Goal: Task Accomplishment & Management: Manage account settings

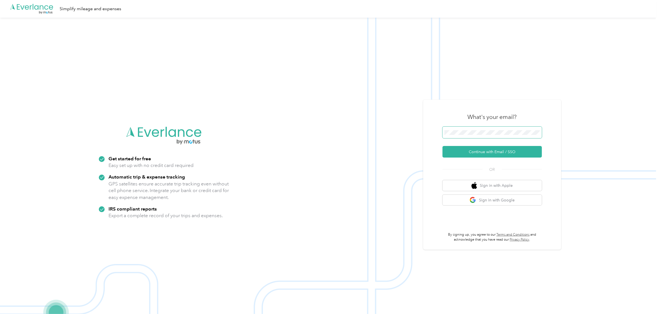
click at [505, 136] on span at bounding box center [491, 133] width 99 height 12
click at [482, 150] on button "Continue with Email / SSO" at bounding box center [491, 152] width 99 height 12
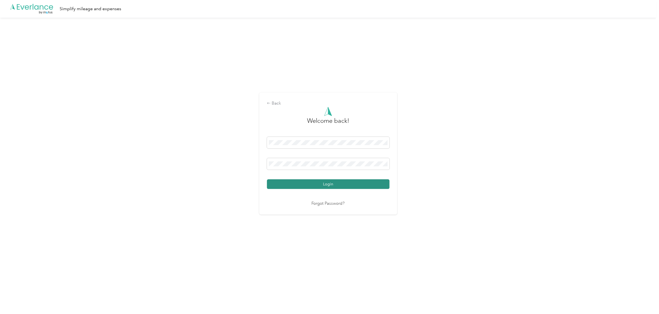
click at [310, 186] on button "Login" at bounding box center [328, 184] width 123 height 10
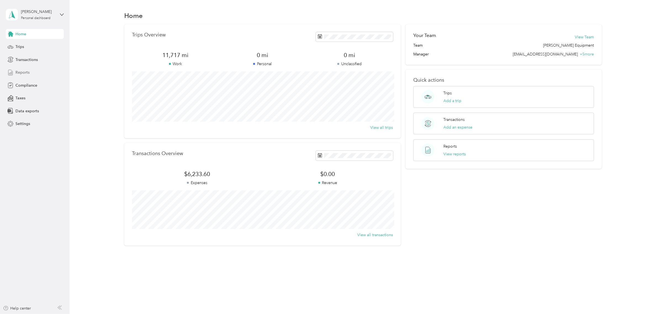
click at [23, 73] on span "Reports" at bounding box center [22, 73] width 14 height 6
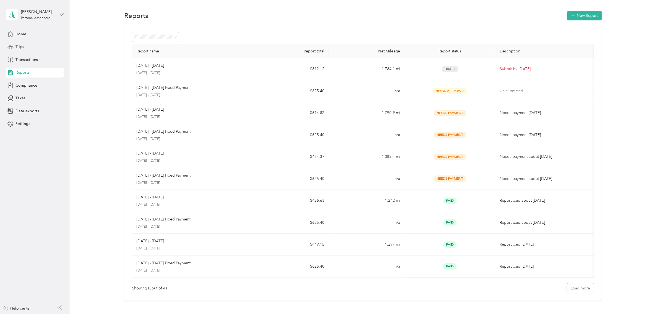
click at [13, 44] on icon at bounding box center [10, 47] width 6 height 6
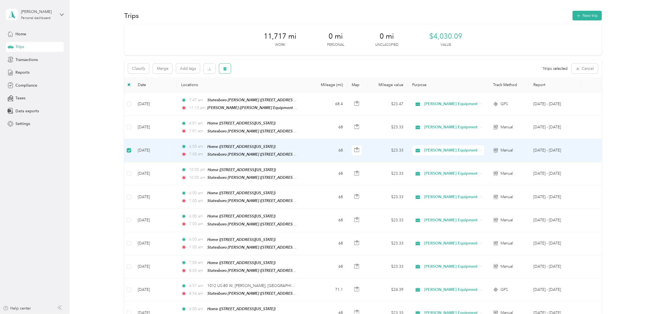
click at [226, 71] on button "button" at bounding box center [225, 69] width 12 height 10
click at [265, 90] on button "Yes" at bounding box center [265, 91] width 11 height 9
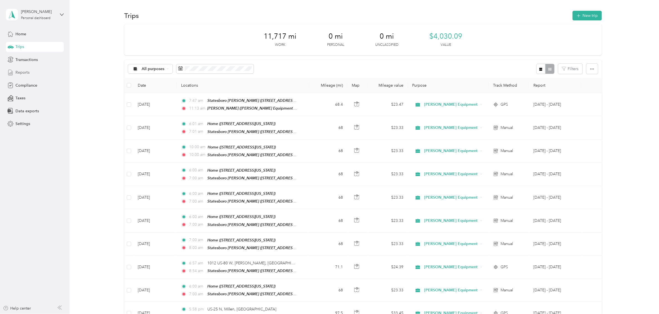
click at [21, 70] on span "Reports" at bounding box center [22, 73] width 14 height 6
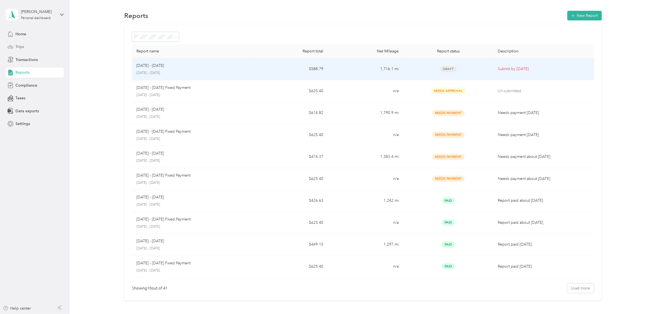
click at [340, 68] on td "1,716.1 mi" at bounding box center [365, 69] width 75 height 22
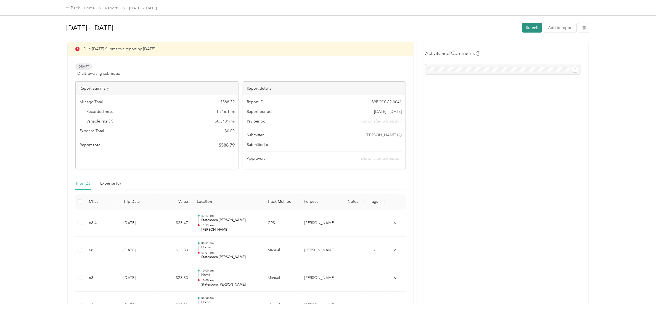
click at [529, 26] on button "Submit" at bounding box center [532, 28] width 20 height 10
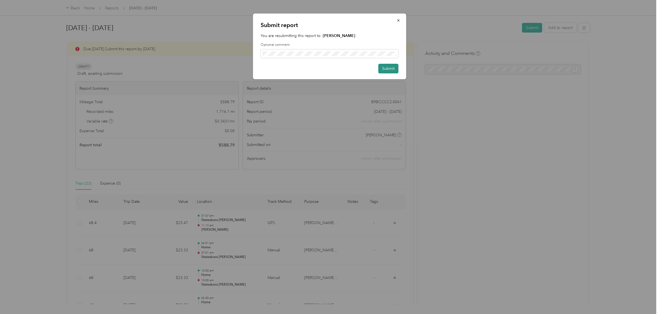
click at [390, 70] on button "Submit" at bounding box center [388, 69] width 20 height 10
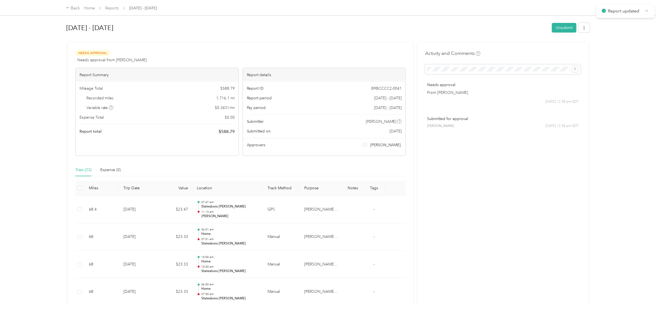
click at [646, 10] on icon at bounding box center [647, 10] width 2 height 2
click at [71, 7] on div "Back" at bounding box center [73, 8] width 14 height 7
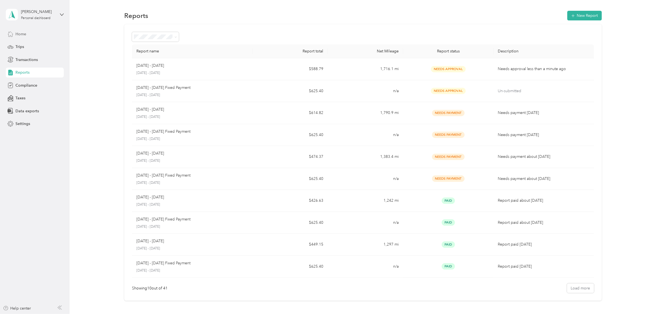
click at [27, 36] on div "Home" at bounding box center [35, 34] width 58 height 10
